Goal: Check status: Check status

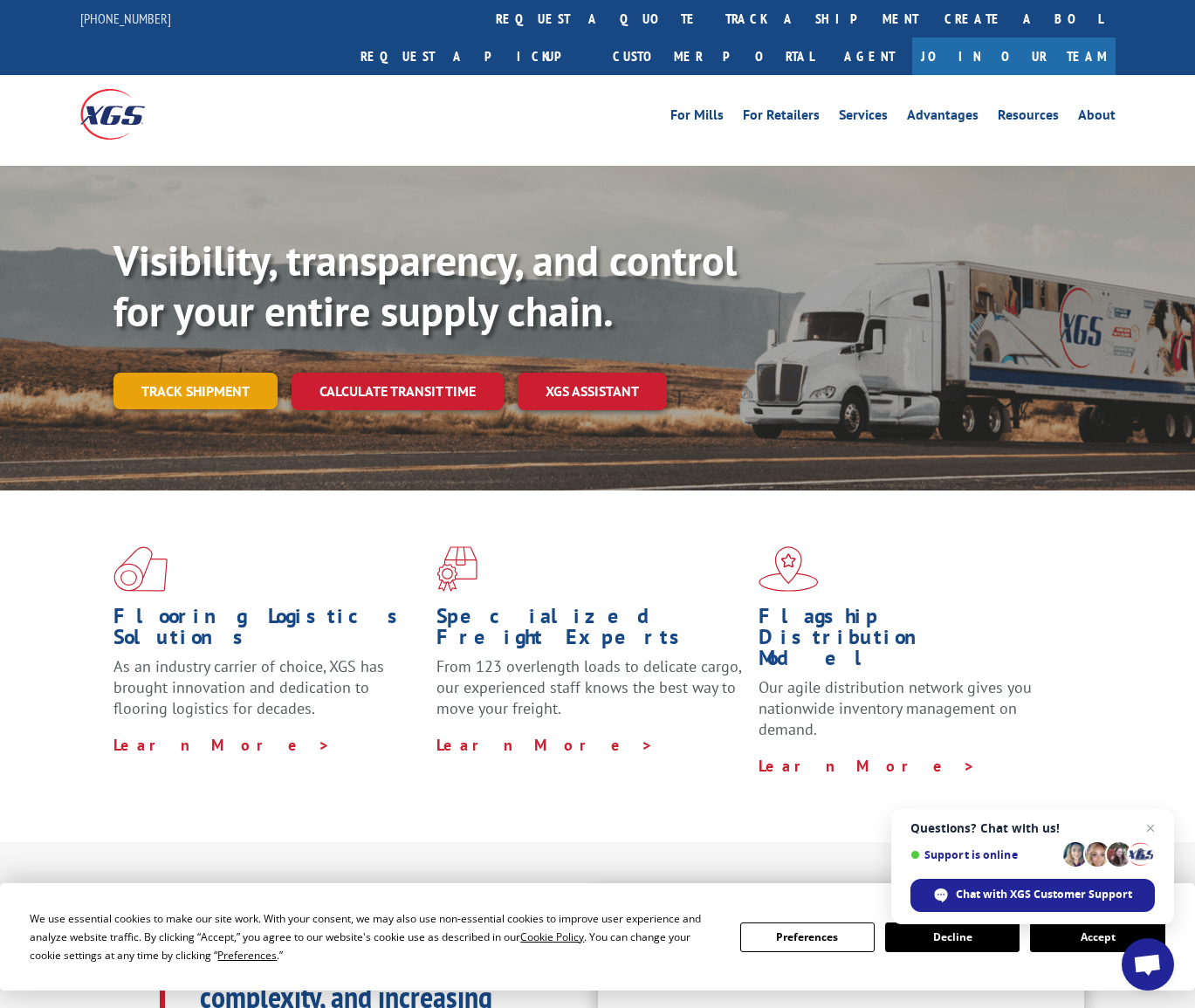
click at [191, 372] on link "Track shipment" at bounding box center [195, 391] width 164 height 37
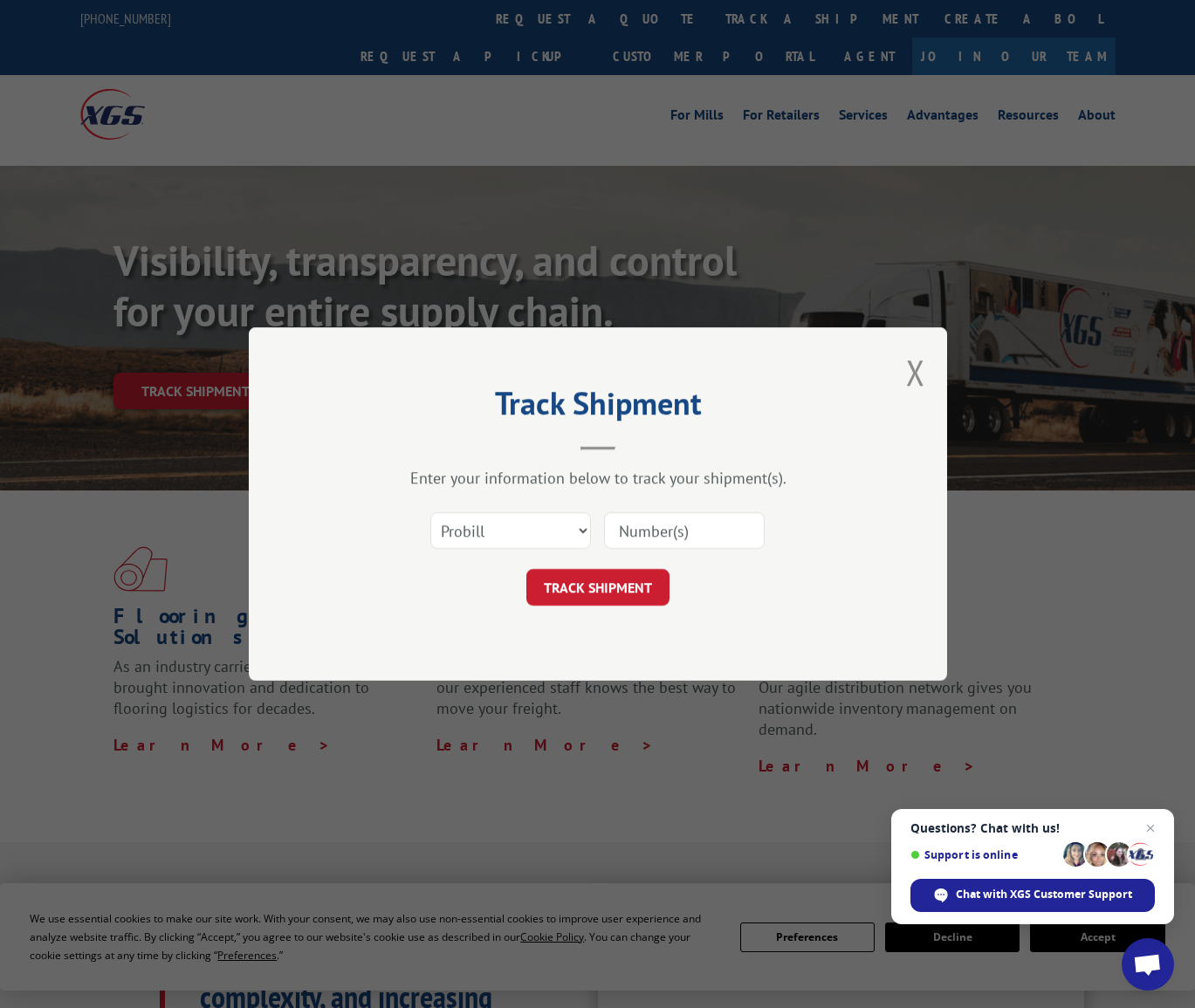
click at [671, 532] on input at bounding box center [684, 531] width 161 height 37
type input "2851940"
click at [604, 583] on button "TRACK SHIPMENT" at bounding box center [598, 587] width 143 height 37
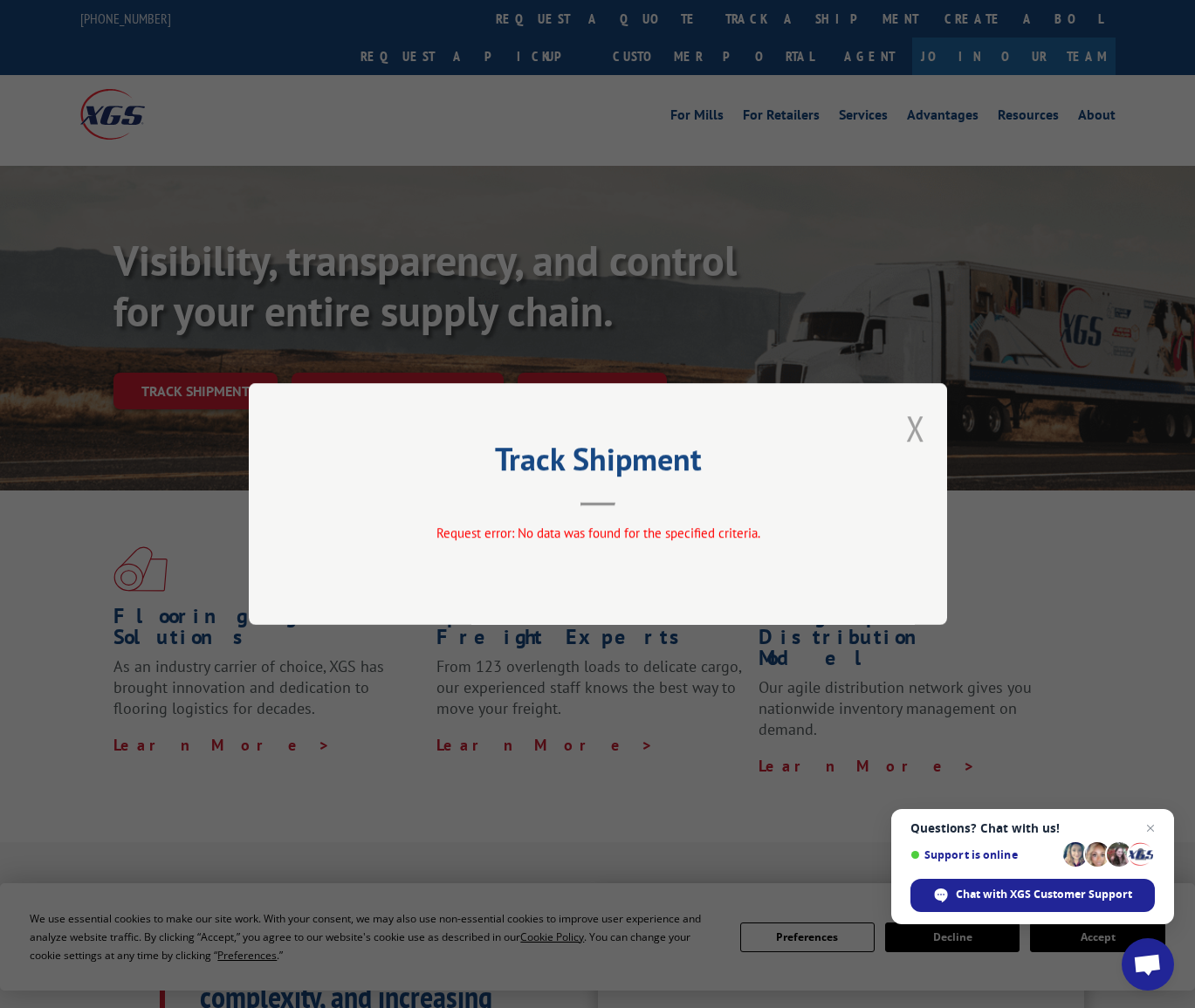
click at [916, 430] on button "Close modal" at bounding box center [916, 428] width 19 height 47
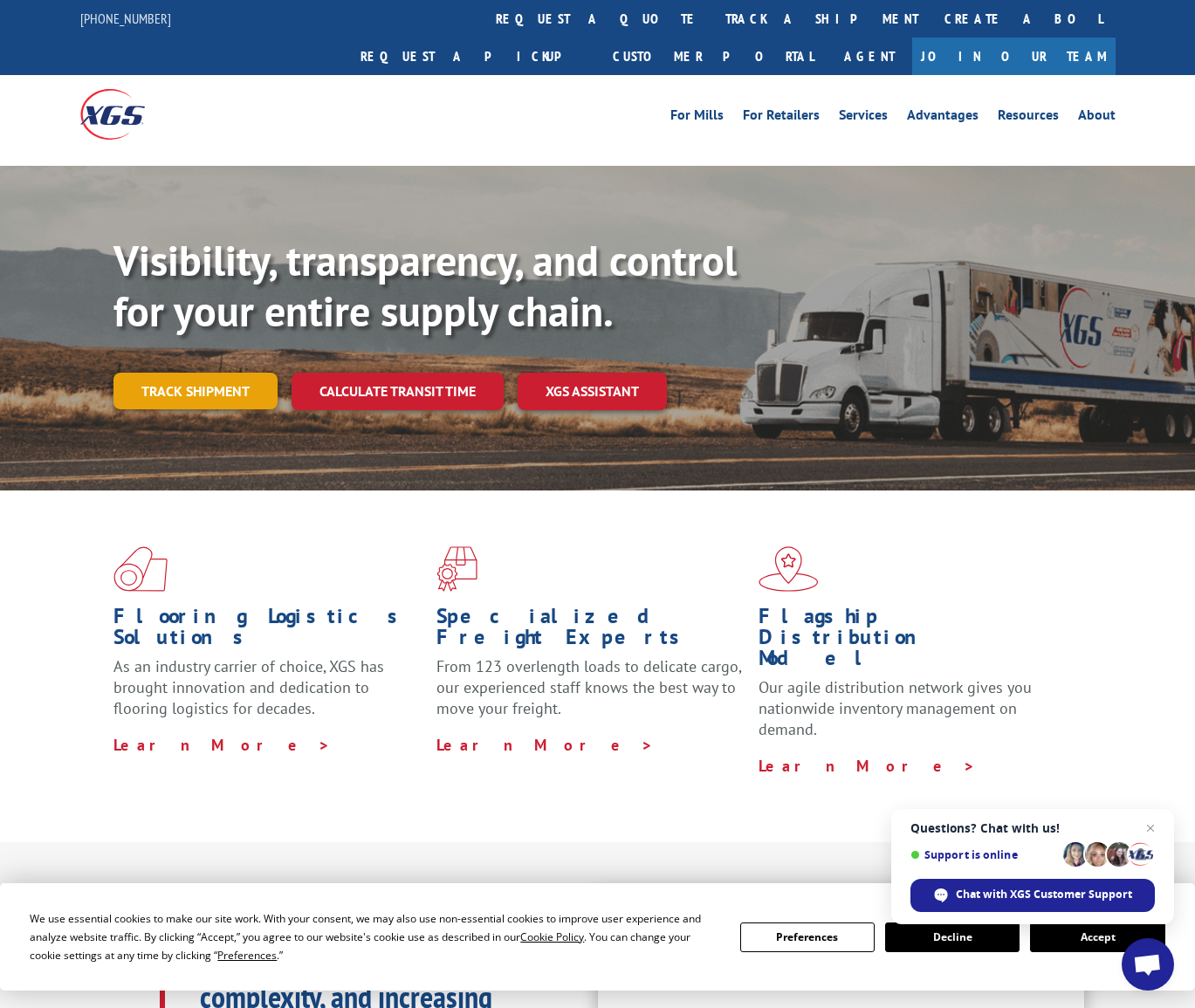
click at [198, 372] on link "Track shipment" at bounding box center [195, 391] width 164 height 37
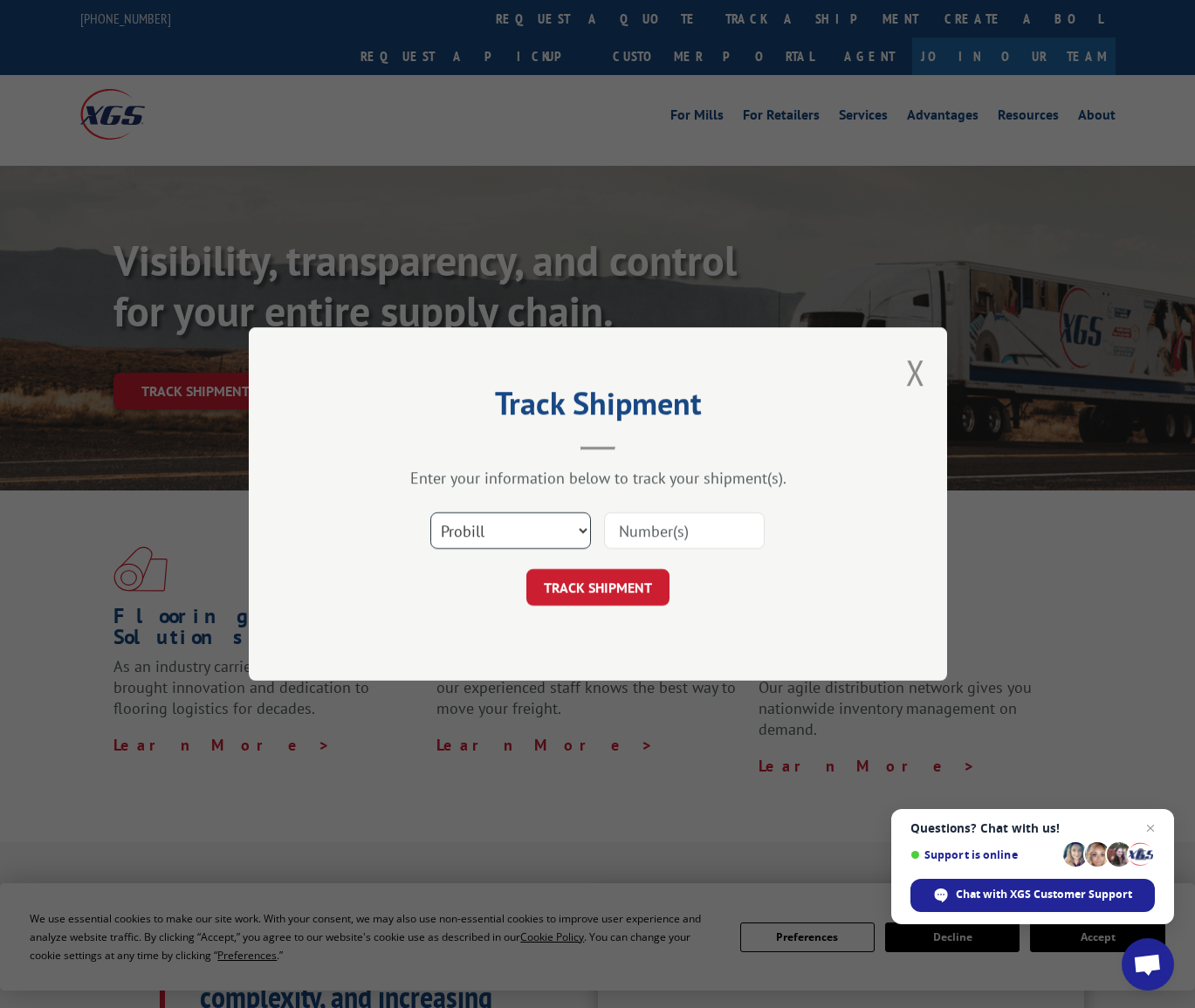
select select "bol"
click at [697, 534] on input at bounding box center [684, 531] width 161 height 37
type input "2851940"
click at [597, 591] on button "TRACK SHIPMENT" at bounding box center [598, 587] width 143 height 37
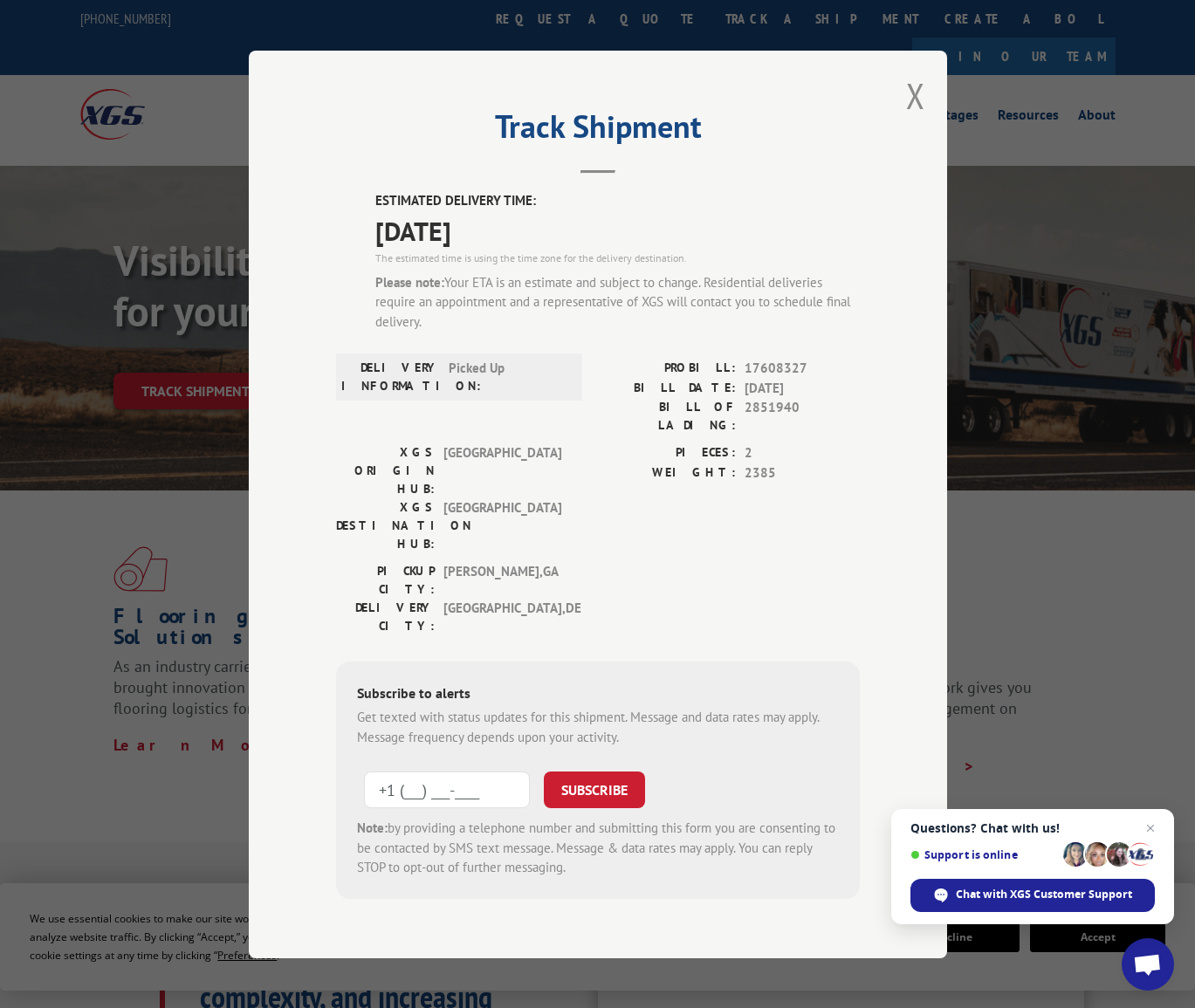
click at [503, 772] on input "+1 (___) ___-____" at bounding box center [446, 790] width 166 height 37
type input "[PHONE_NUMBER]"
click at [597, 772] on button "SUBSCRIBE" at bounding box center [594, 790] width 101 height 37
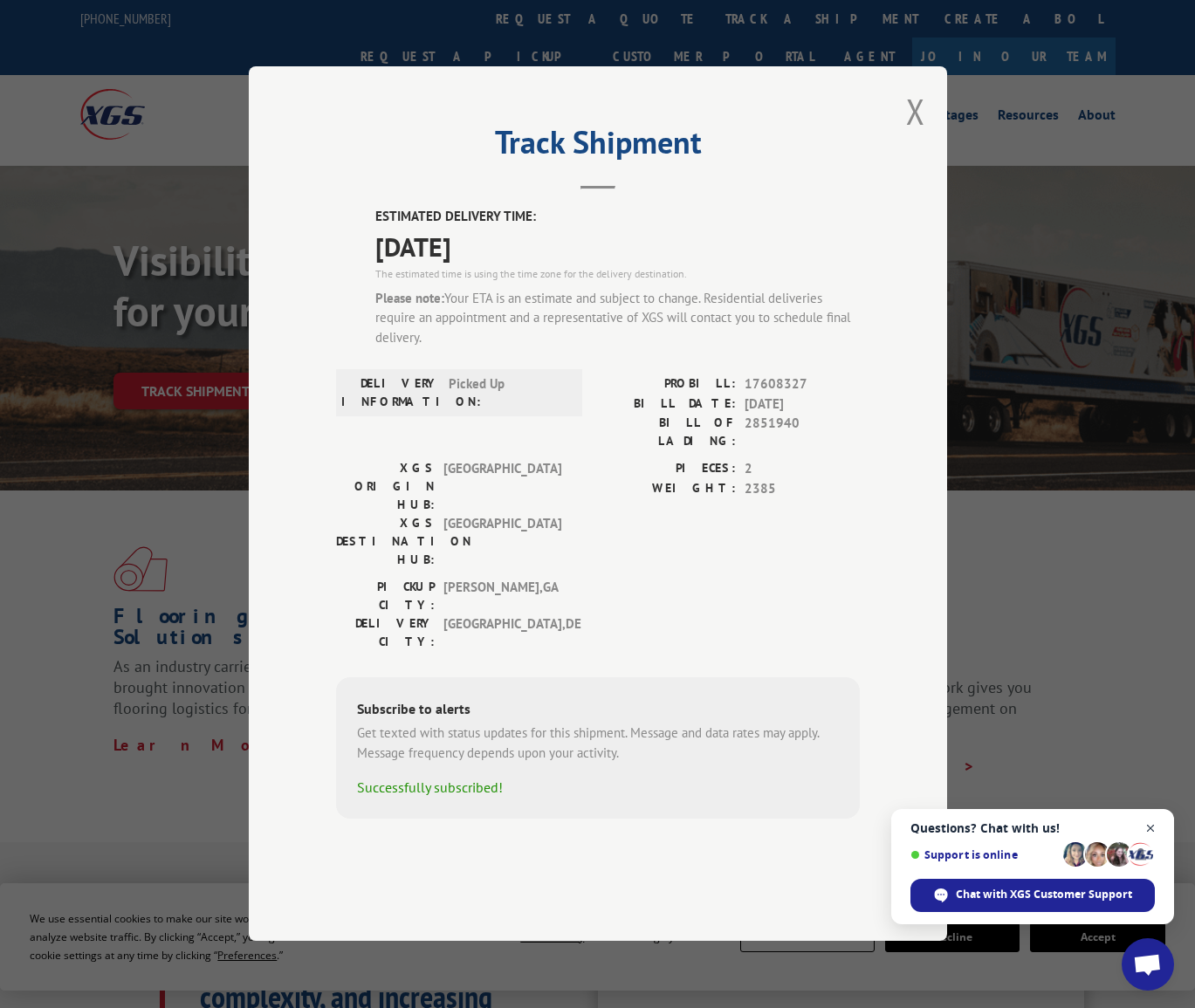
click at [1148, 826] on span "Close chat" at bounding box center [1150, 829] width 22 height 22
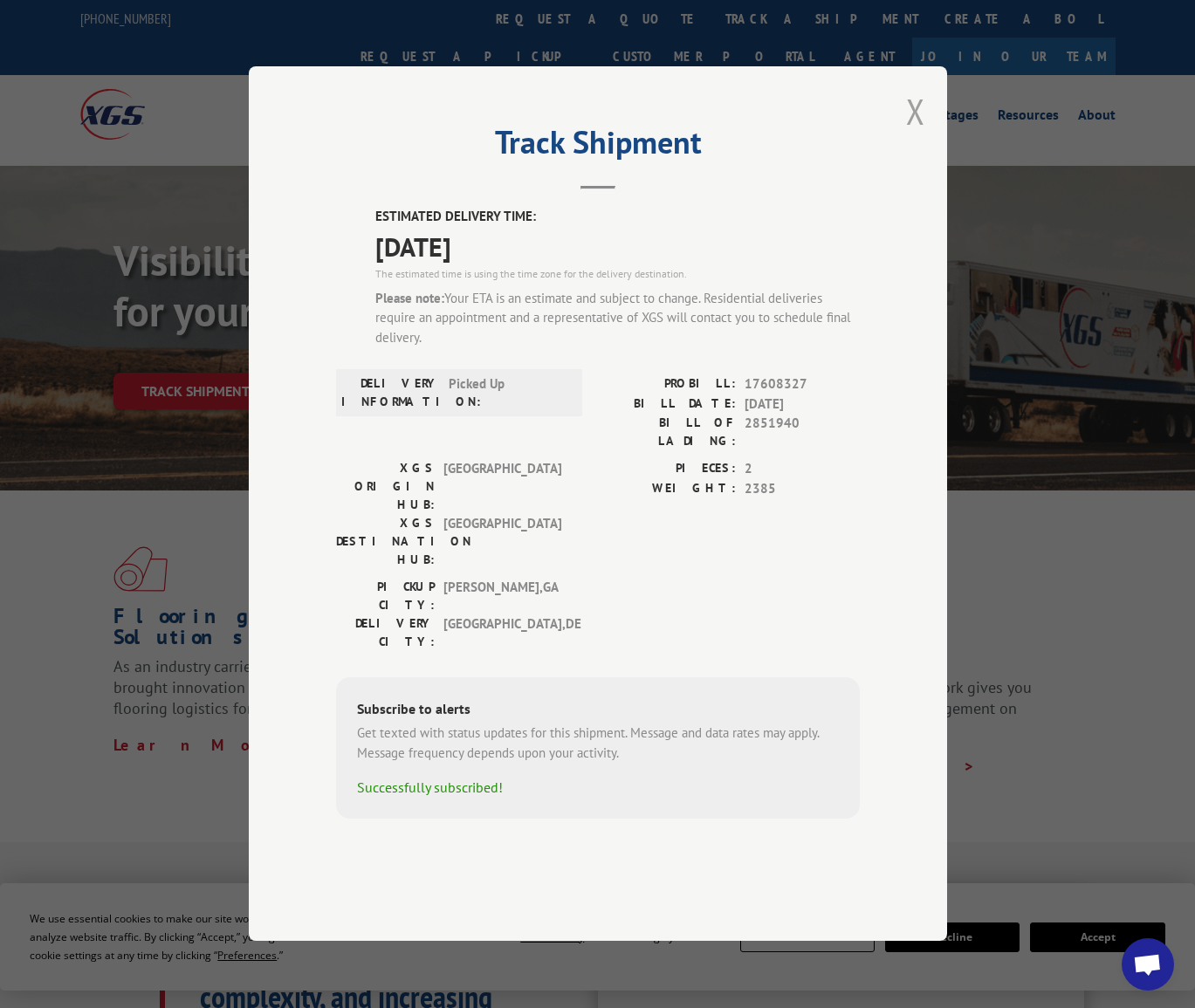
click at [916, 135] on button "Close modal" at bounding box center [916, 111] width 19 height 47
